Goal: Navigation & Orientation: Find specific page/section

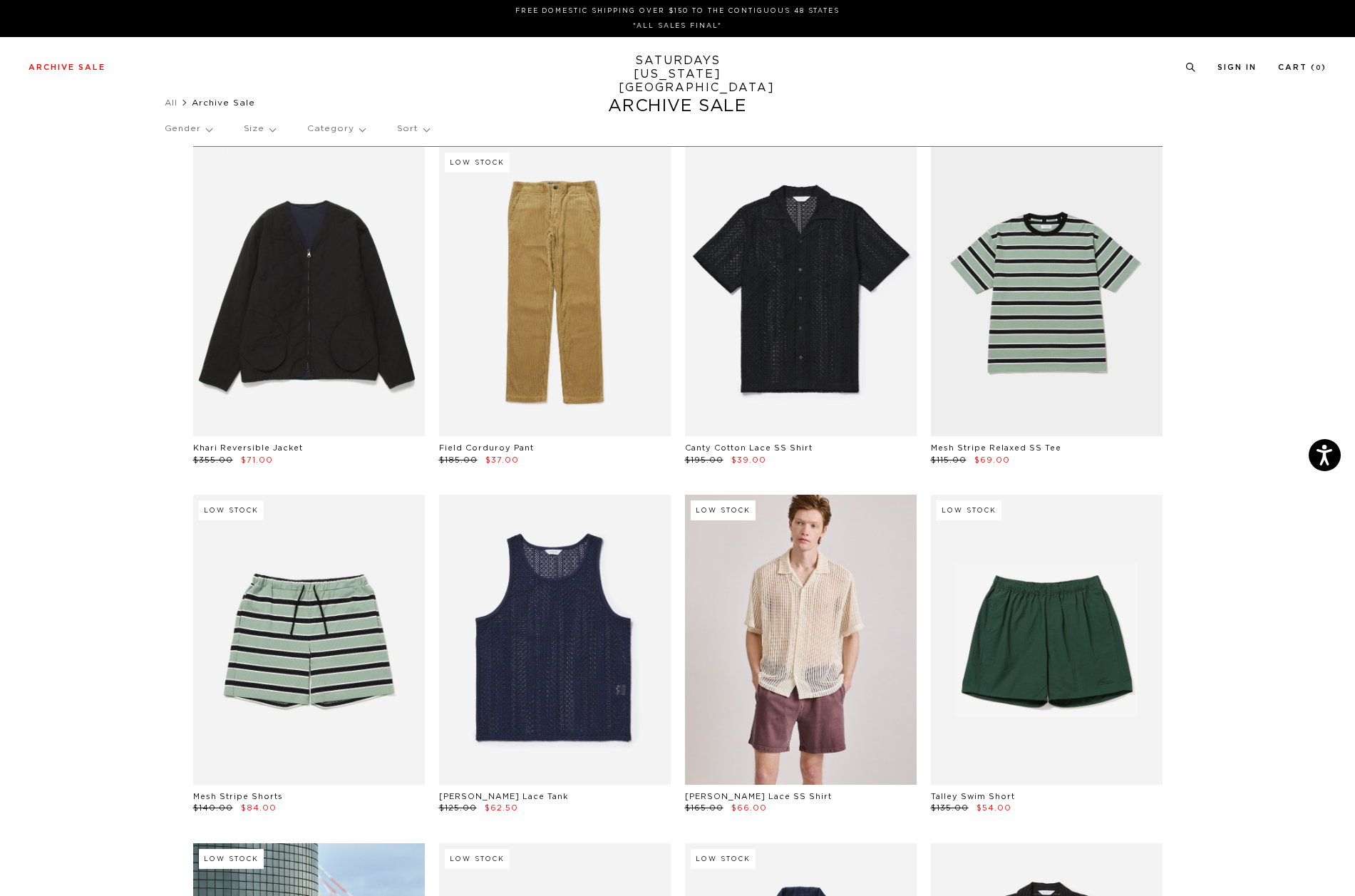
click at [347, 129] on p "Category" at bounding box center [337, 129] width 58 height 33
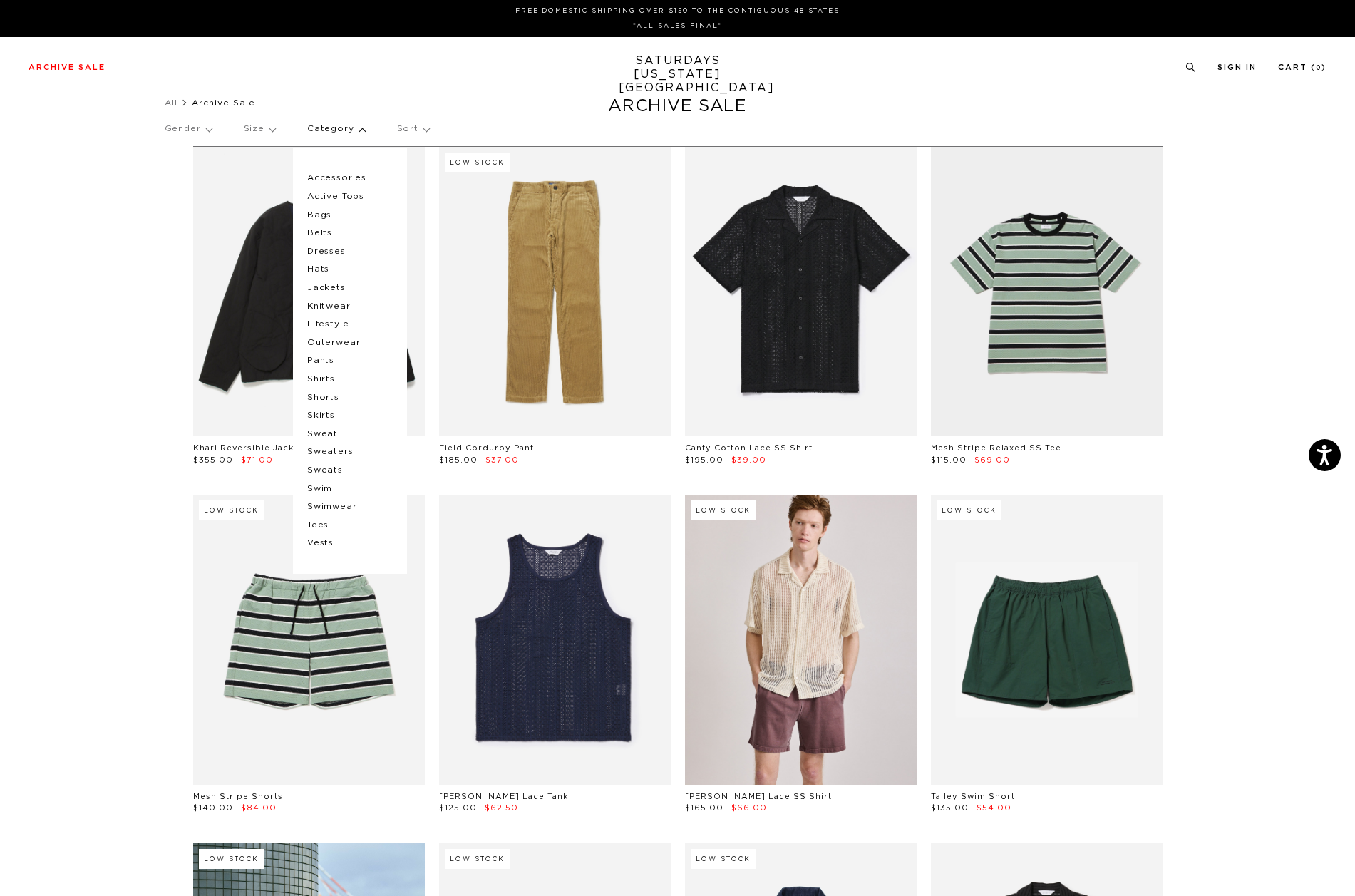
click at [347, 129] on p "Category" at bounding box center [337, 129] width 58 height 33
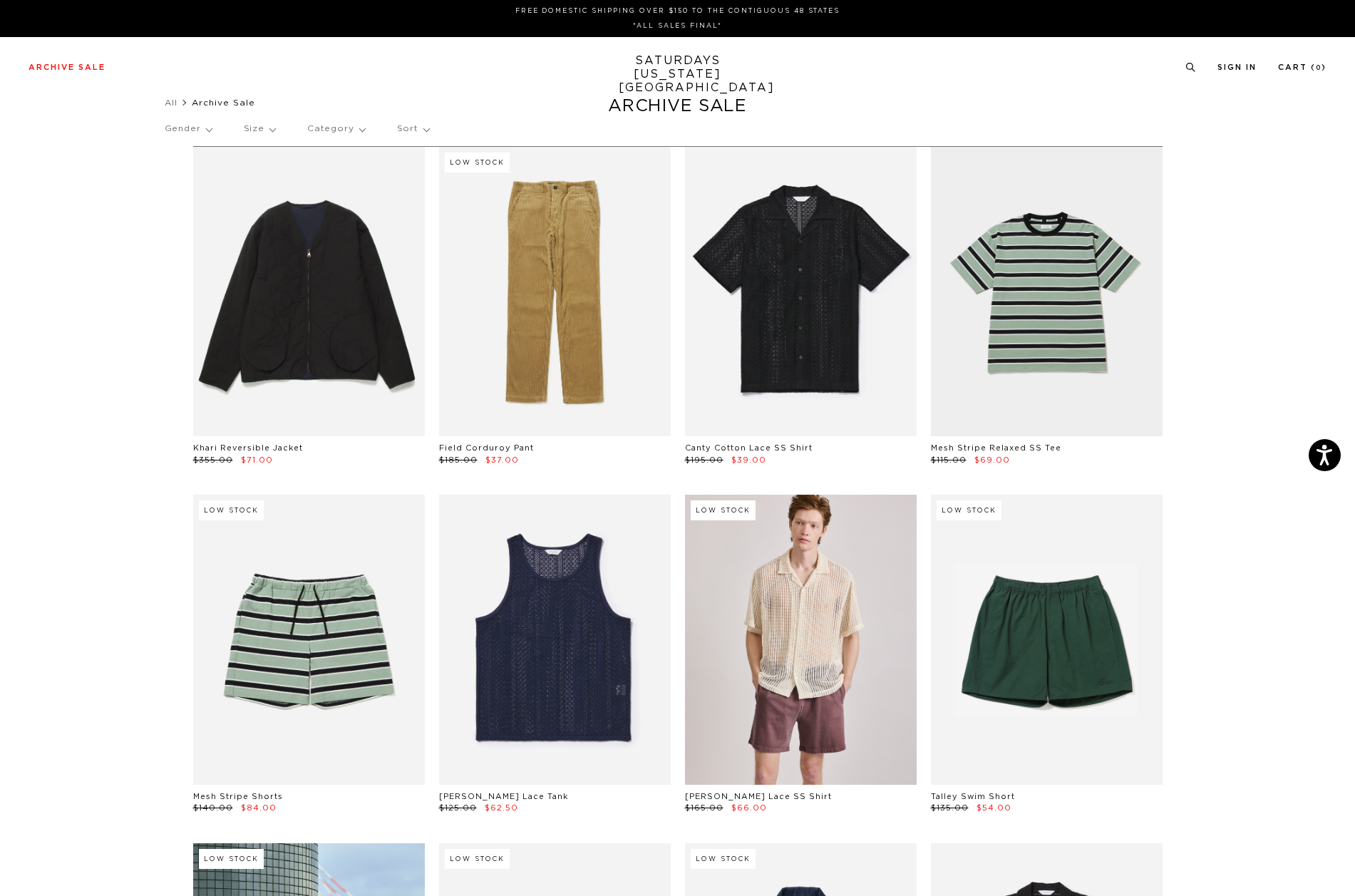
click at [428, 122] on div "Gender Size Category Sort" at bounding box center [678, 129] width 1026 height 33
click at [416, 127] on p "Sort" at bounding box center [413, 129] width 32 height 33
click at [446, 196] on p "Price (Highest-lowest)" at bounding box center [453, 197] width 112 height 19
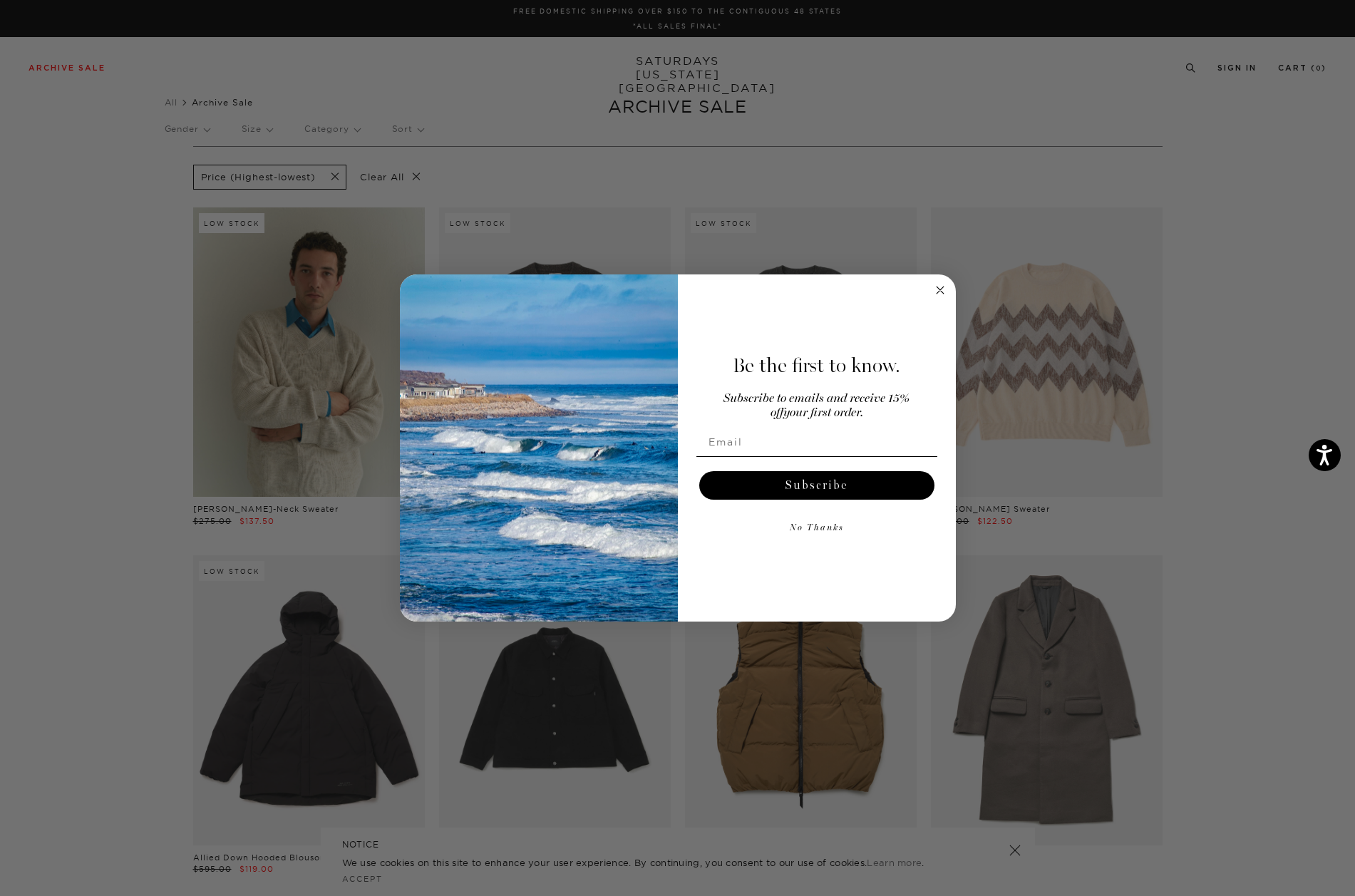
click at [937, 288] on circle "Close dialog" at bounding box center [939, 290] width 16 height 16
